Goal: Task Accomplishment & Management: Use online tool/utility

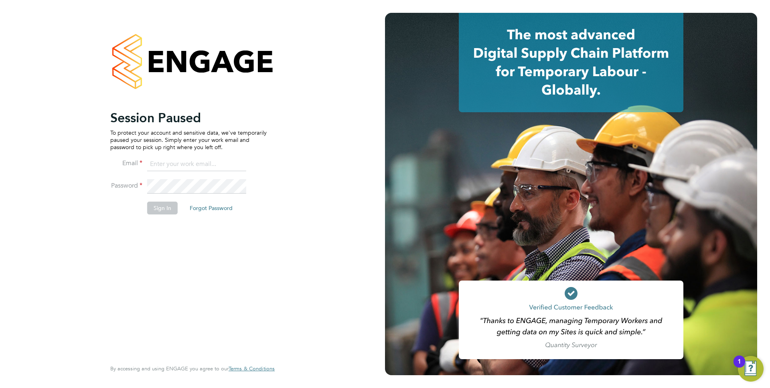
click at [173, 167] on input at bounding box center [196, 164] width 99 height 14
type input "anthony.perrin@evolve-talent.co.uk"
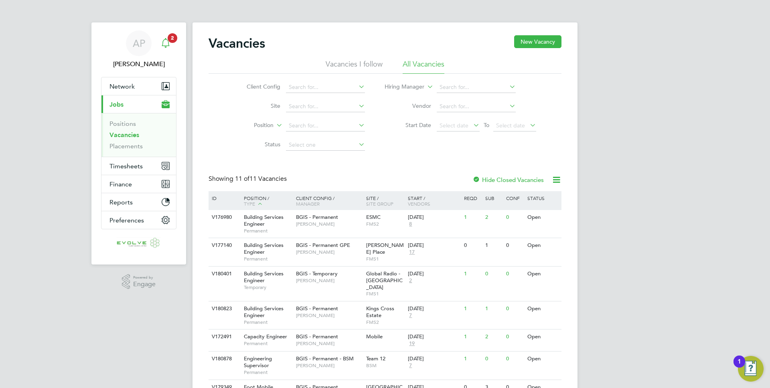
click at [165, 45] on icon "Main navigation" at bounding box center [166, 43] width 10 height 10
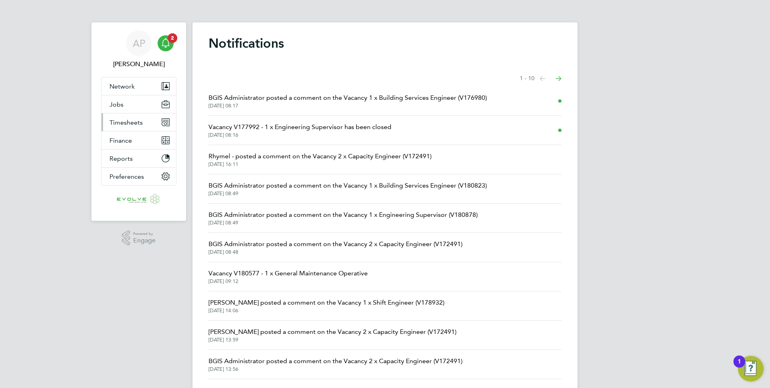
click at [135, 121] on span "Timesheets" at bounding box center [126, 123] width 33 height 8
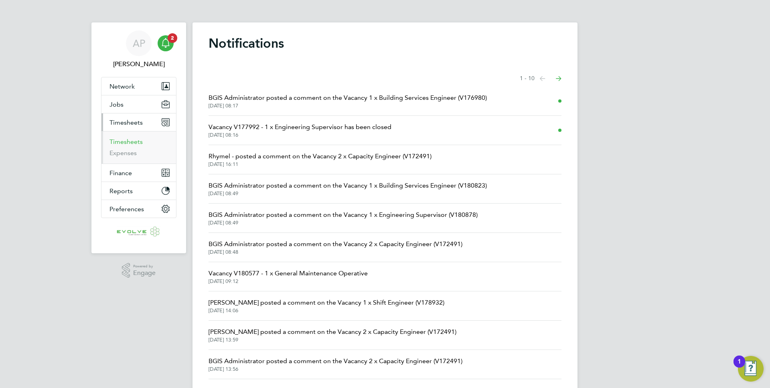
click at [117, 140] on link "Timesheets" at bounding box center [126, 142] width 33 height 8
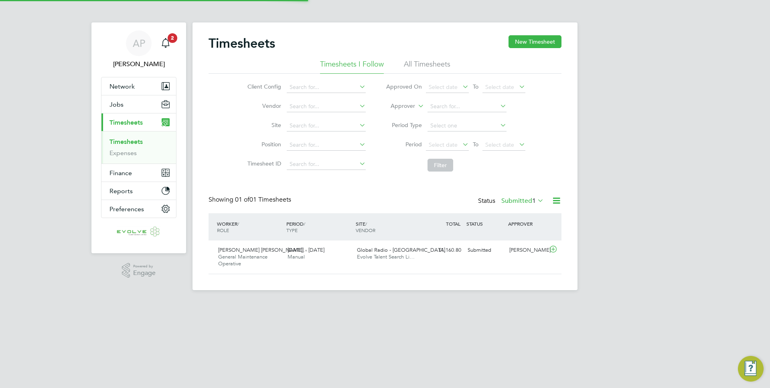
scroll to position [20, 70]
click at [451, 252] on div "£1,160.80 Submitted" at bounding box center [444, 250] width 42 height 13
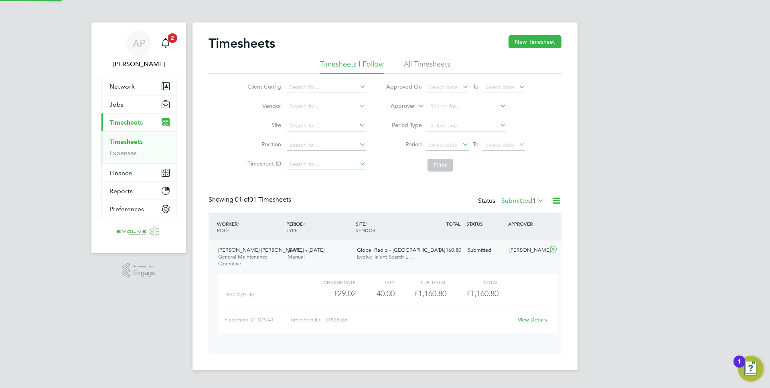
scroll to position [14, 78]
click at [529, 321] on link "View Details" at bounding box center [532, 319] width 29 height 7
click at [529, 317] on link "View Details" at bounding box center [532, 319] width 29 height 7
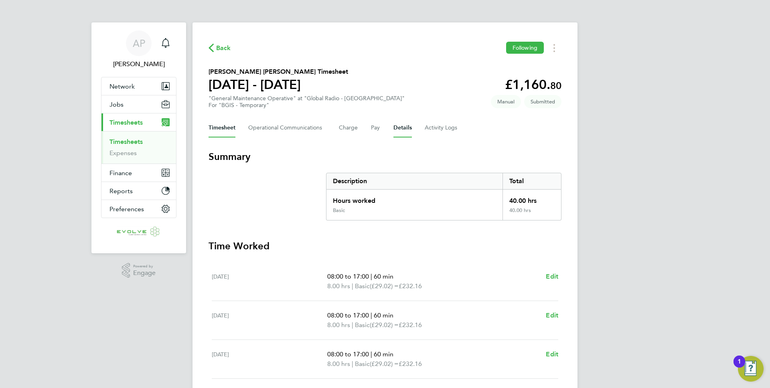
click at [405, 123] on button "Details" at bounding box center [403, 127] width 18 height 19
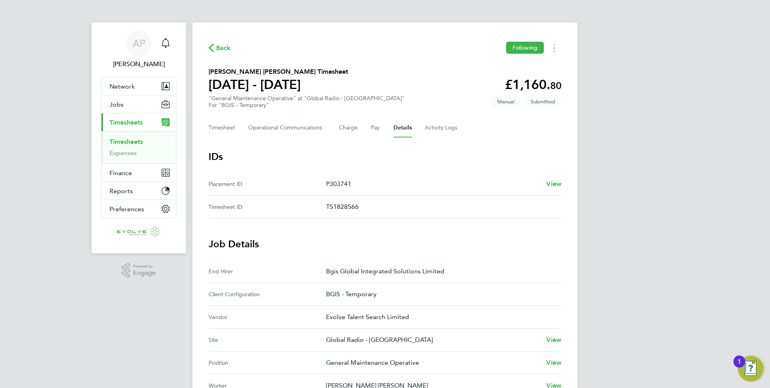
click at [335, 186] on p "P303741" at bounding box center [433, 184] width 214 height 10
copy p "P303741"
click at [548, 181] on span "View" at bounding box center [553, 184] width 15 height 8
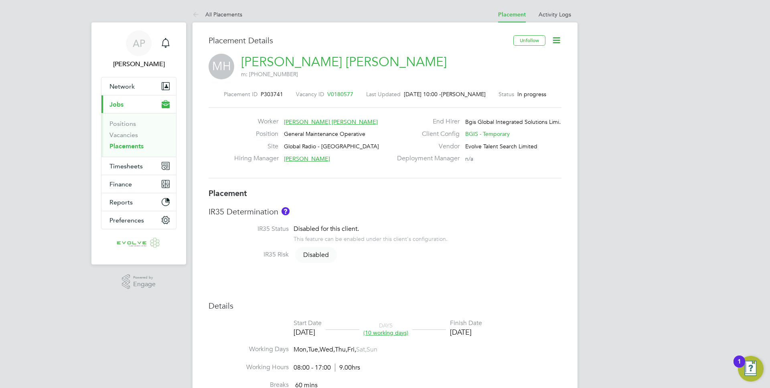
click at [343, 134] on span "General Maintenance Operative" at bounding box center [324, 133] width 81 height 7
copy div "General Maintenance Operative Site"
click at [199, 14] on icon at bounding box center [198, 15] width 10 height 10
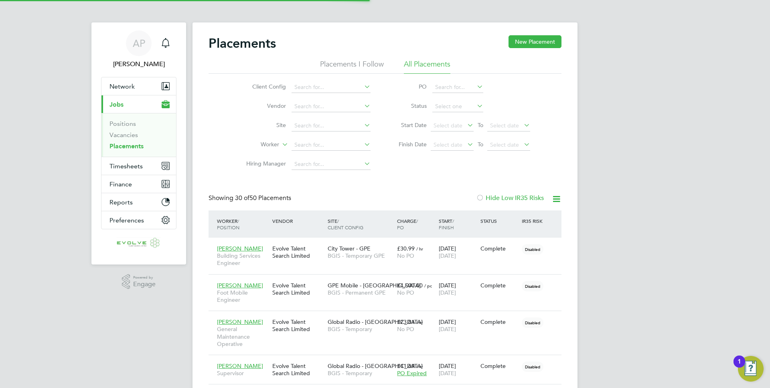
scroll to position [38, 56]
click at [130, 134] on link "Vacancies" at bounding box center [124, 135] width 28 height 8
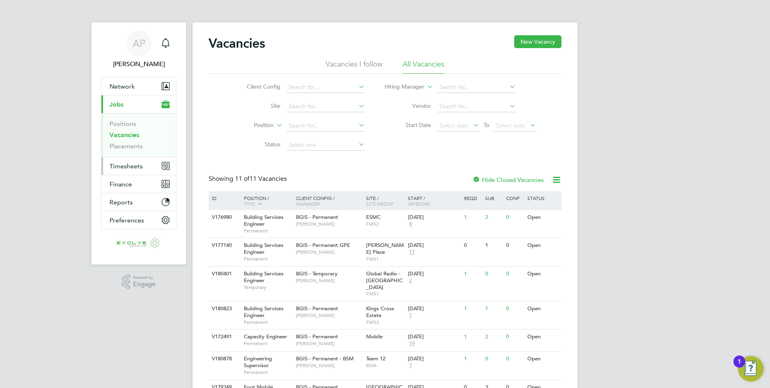
click at [133, 164] on span "Timesheets" at bounding box center [126, 166] width 33 height 8
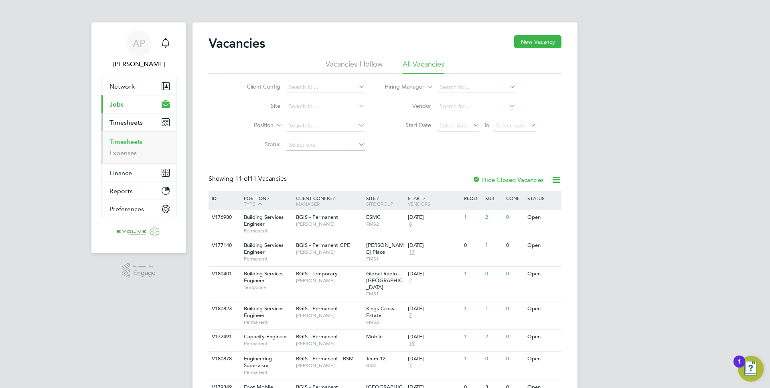
click at [125, 143] on link "Timesheets" at bounding box center [126, 142] width 33 height 8
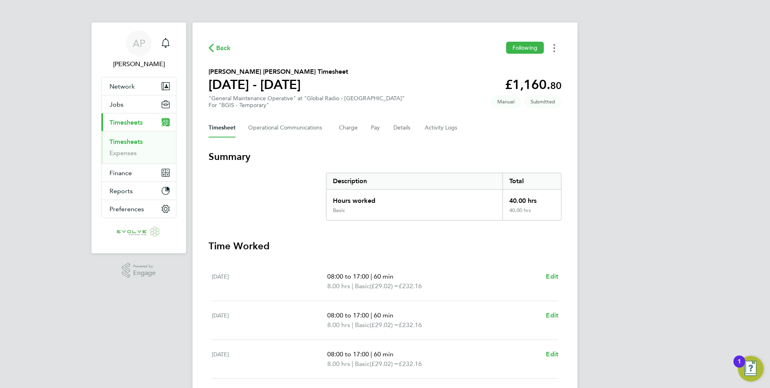
click at [556, 51] on button "Timesheets Menu" at bounding box center [554, 48] width 14 height 12
click at [497, 86] on link "Download timesheet" at bounding box center [513, 82] width 96 height 16
click at [212, 49] on icon "button" at bounding box center [211, 48] width 5 height 8
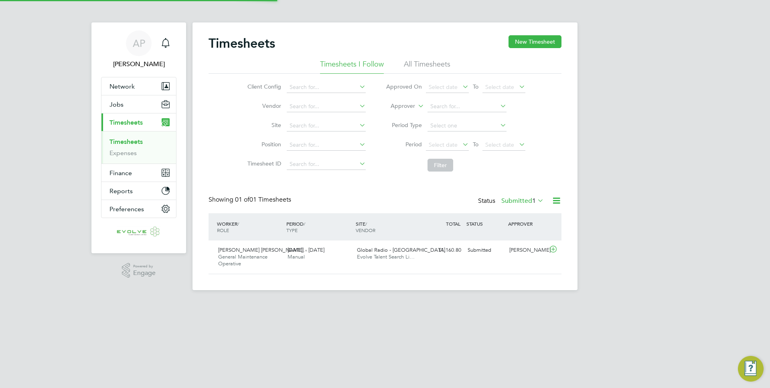
scroll to position [20, 70]
